Goal: Transaction & Acquisition: Purchase product/service

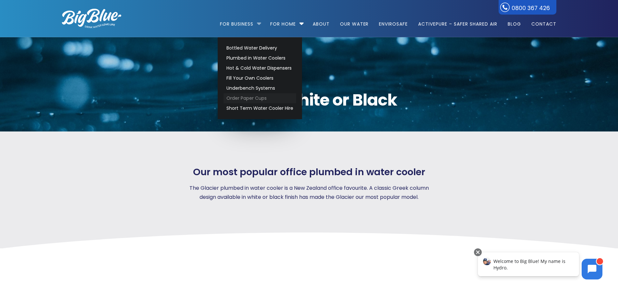
click at [242, 97] on link "Order Paper Cups" at bounding box center [259, 98] width 73 height 10
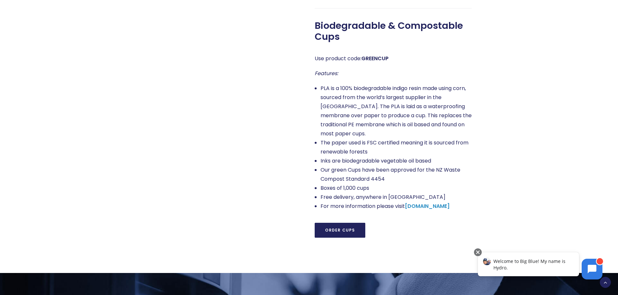
scroll to position [519, 0]
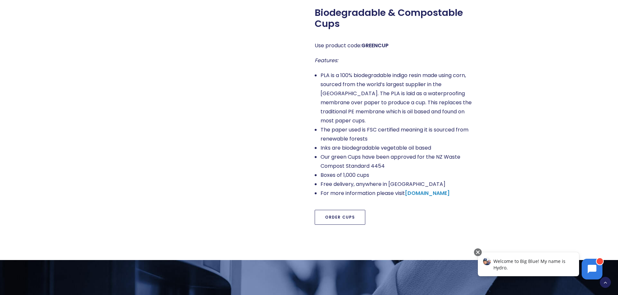
click at [344, 210] on link "Order Cups" at bounding box center [339, 217] width 51 height 15
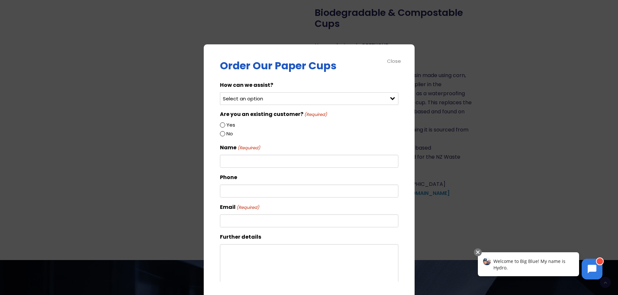
click at [386, 97] on div "Select an option Order green cups Order blue cups I need something else" at bounding box center [309, 98] width 178 height 13
click at [386, 99] on div "Select an option Order green cups Order blue cups I need something else" at bounding box center [309, 98] width 178 height 13
click at [302, 105] on div "How can we assist? Select an option Order green cups Order blue cups I need som…" at bounding box center [309, 194] width 178 height 226
click at [260, 100] on select "Select an option Order green cups Order blue cups I need something else" at bounding box center [309, 98] width 178 height 13
select select "Order blue cups"
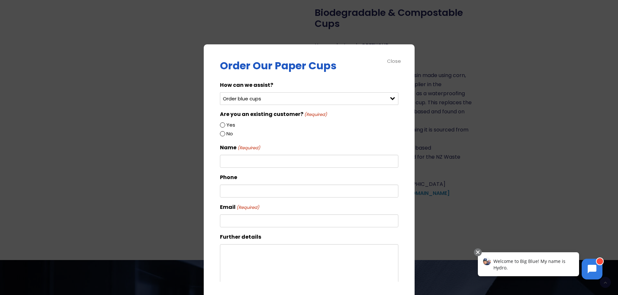
click at [220, 92] on select "Select an option Order green cups Order blue cups I need something else" at bounding box center [309, 98] width 178 height 13
click at [221, 125] on input "Yes" at bounding box center [222, 125] width 5 height 5
radio input "true"
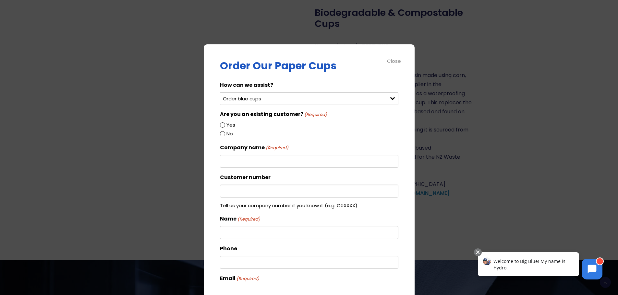
click at [238, 163] on input "Company name (Required)" at bounding box center [309, 161] width 178 height 13
type input "M"
type input "Cante"
click at [399, 61] on div "Close" at bounding box center [394, 60] width 15 height 7
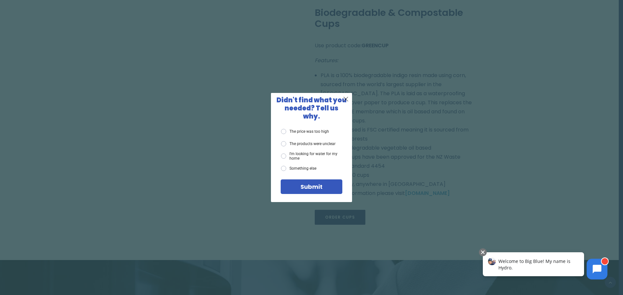
click at [346, 102] on span "X" at bounding box center [346, 99] width 6 height 8
